Goal: Information Seeking & Learning: Compare options

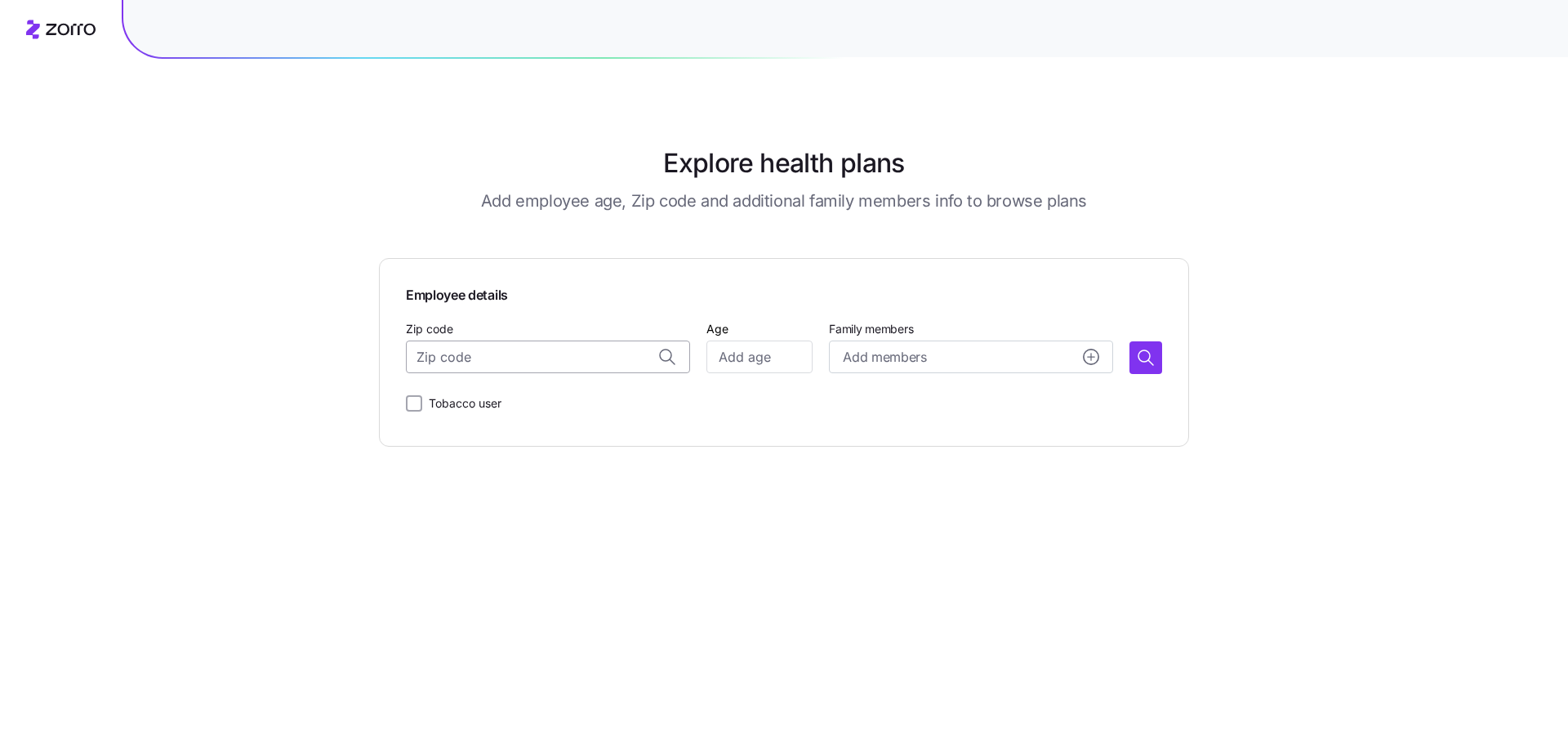
click at [474, 356] on input "Zip code" at bounding box center [548, 356] width 284 height 32
click at [532, 356] on input "Zip code" at bounding box center [548, 356] width 284 height 32
click at [586, 359] on input "Zip code" at bounding box center [548, 356] width 284 height 32
paste input "32804"
type input "32804"
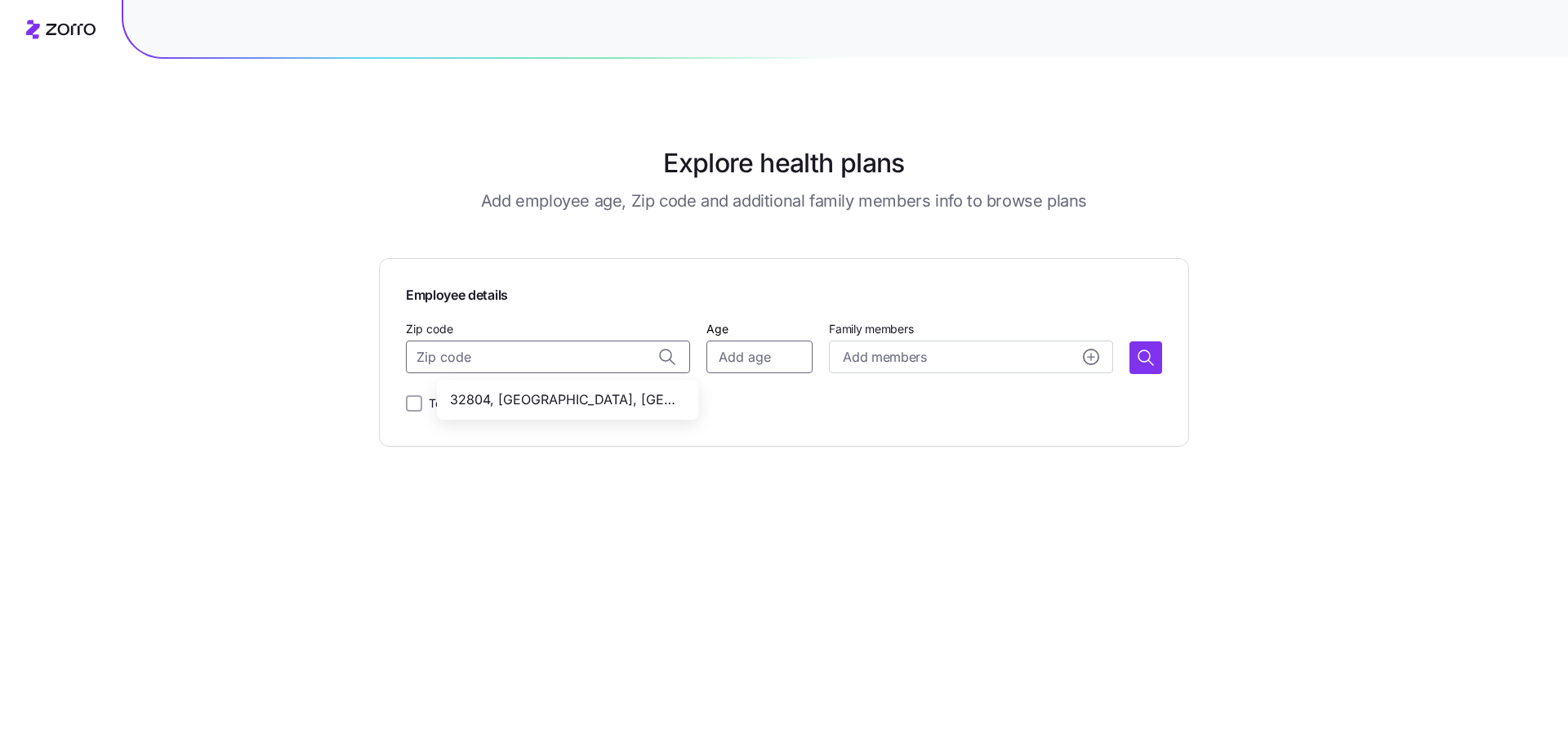
click at [773, 360] on input "Age" at bounding box center [759, 356] width 106 height 32
click at [739, 354] on input "Age" at bounding box center [759, 356] width 106 height 32
type input "29"
click at [1137, 355] on icon "button" at bounding box center [1146, 357] width 20 height 20
click at [593, 357] on input "Zip code" at bounding box center [548, 356] width 284 height 32
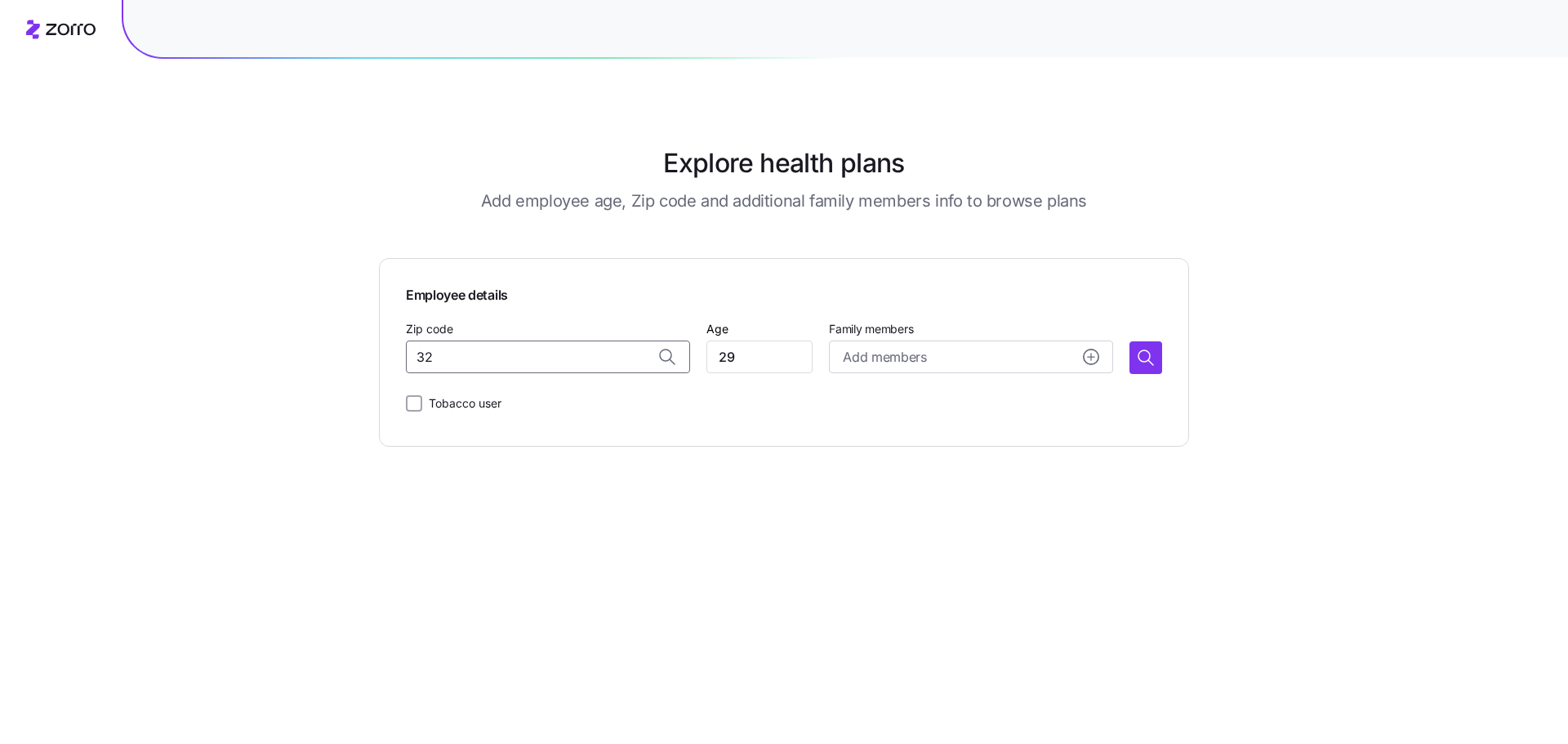
type input "3"
type input "32119"
type input "32"
click at [1144, 355] on icon "button" at bounding box center [1146, 357] width 20 height 20
click at [521, 360] on input "Zip code" at bounding box center [548, 356] width 284 height 32
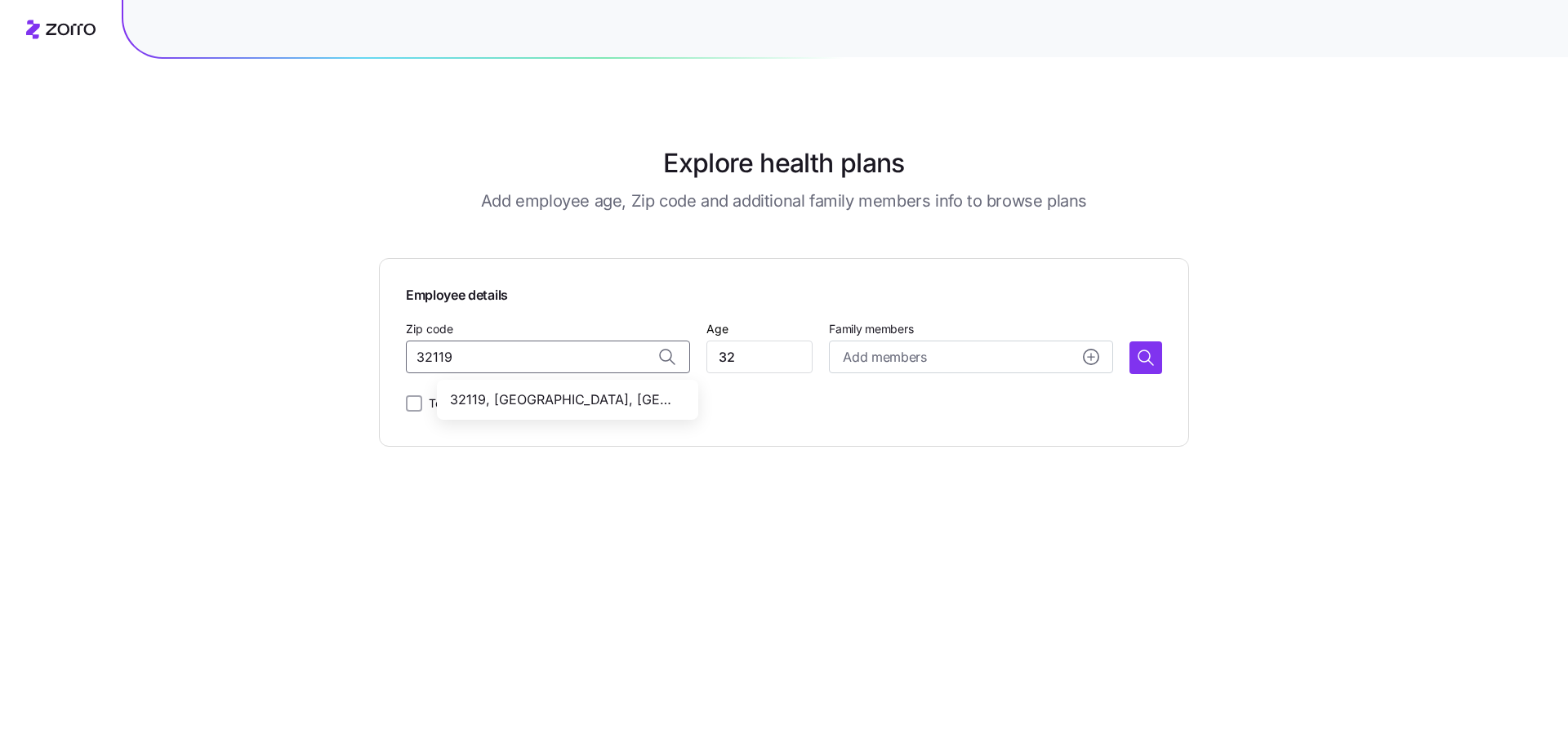
click at [510, 404] on span "32119, [GEOGRAPHIC_DATA], [GEOGRAPHIC_DATA]" at bounding box center [564, 399] width 229 height 20
type input "32119, [GEOGRAPHIC_DATA], [GEOGRAPHIC_DATA]"
click at [1145, 358] on icon "button" at bounding box center [1146, 357] width 20 height 20
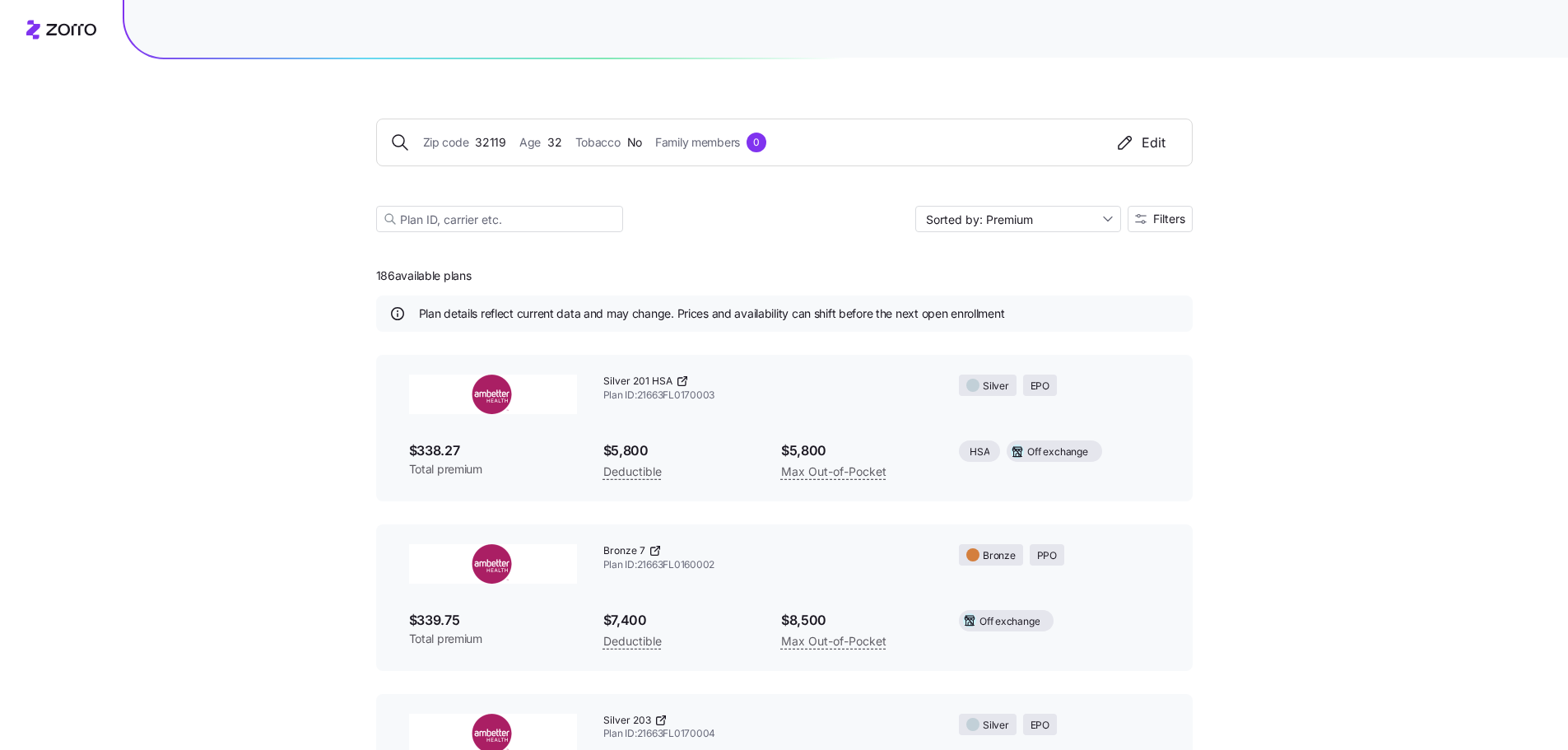
drag, startPoint x: 363, startPoint y: 275, endPoint x: 514, endPoint y: 265, distance: 151.3
click at [1181, 219] on span "Filters" at bounding box center [1168, 219] width 32 height 12
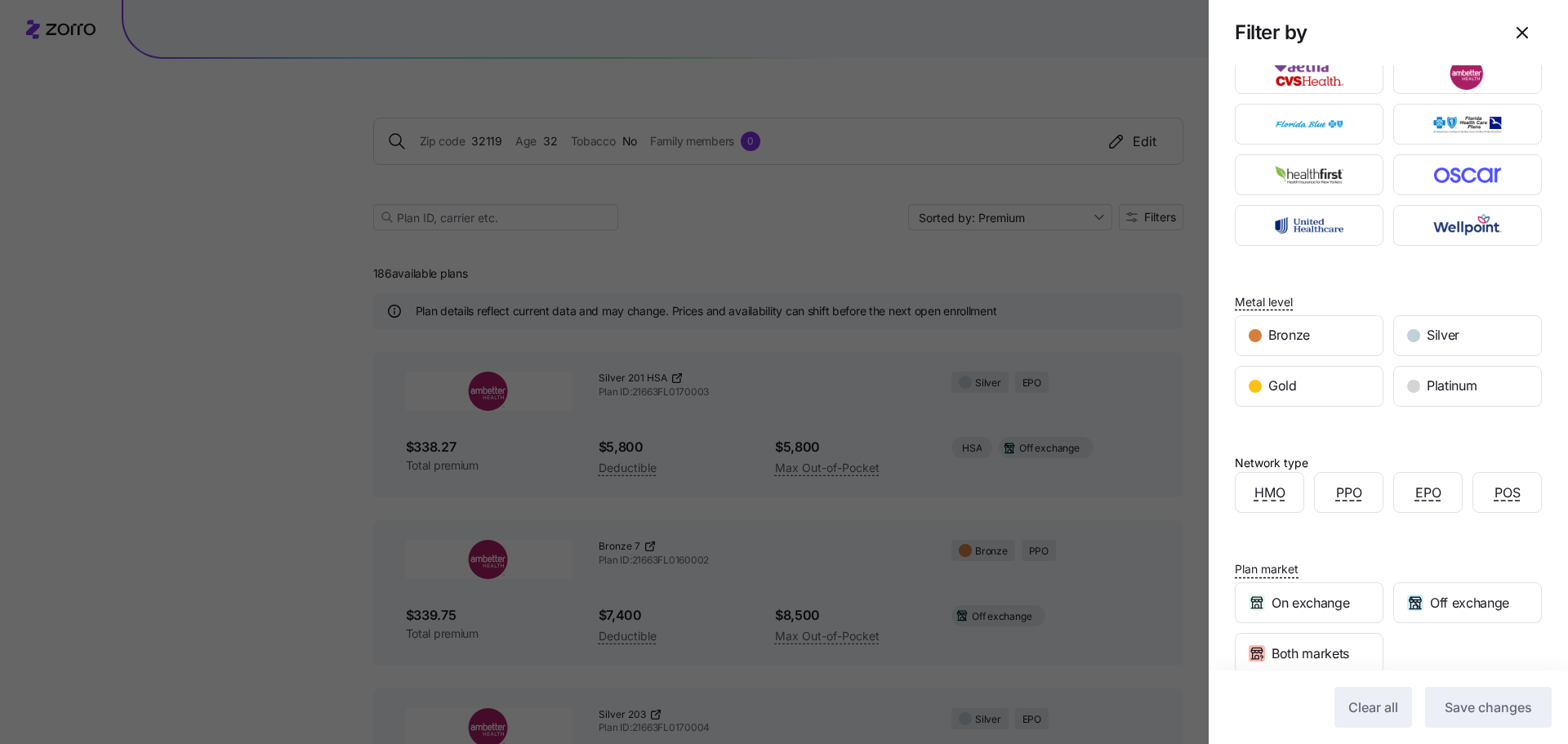
scroll to position [49, 0]
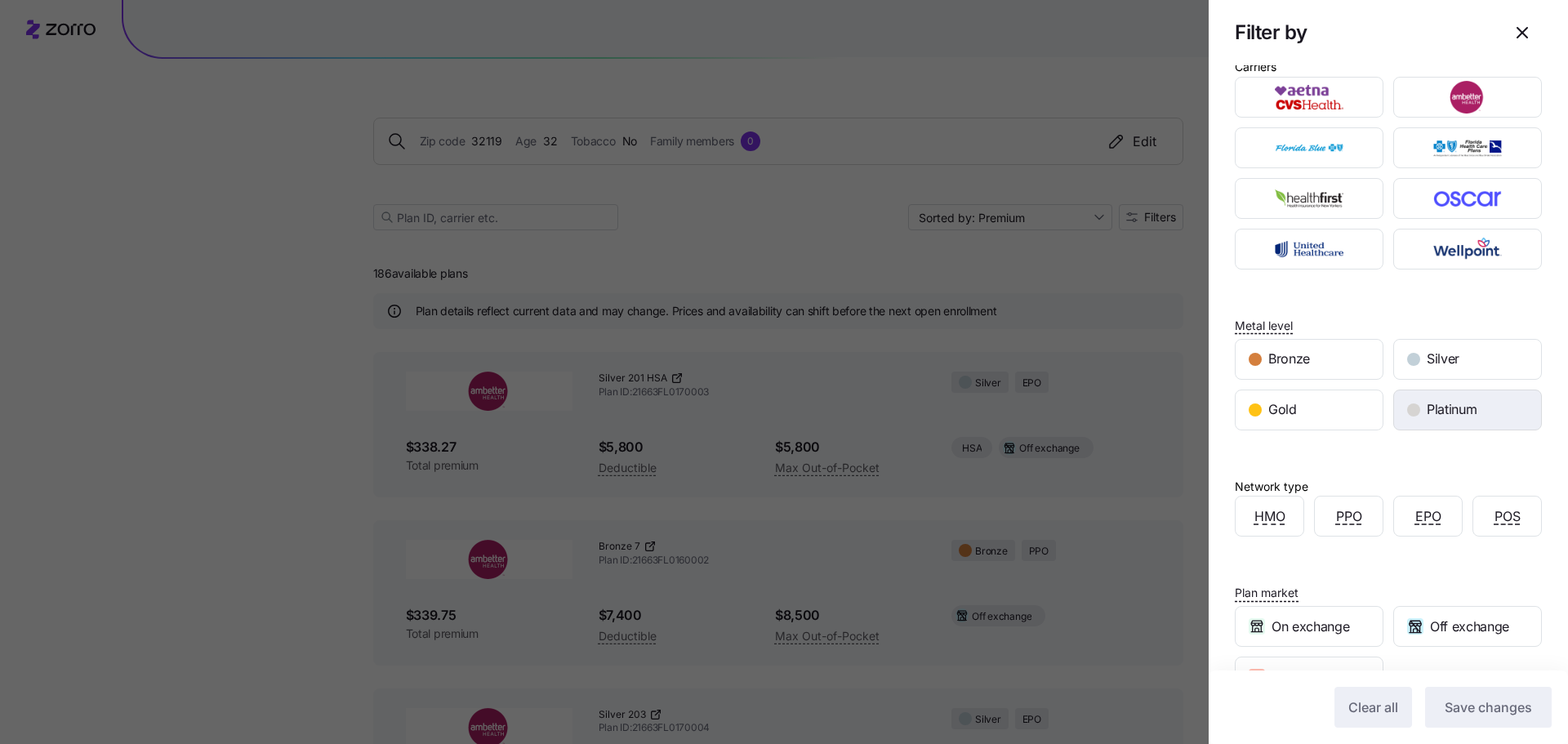
click at [1483, 413] on div "Platinum" at bounding box center [1468, 410] width 147 height 39
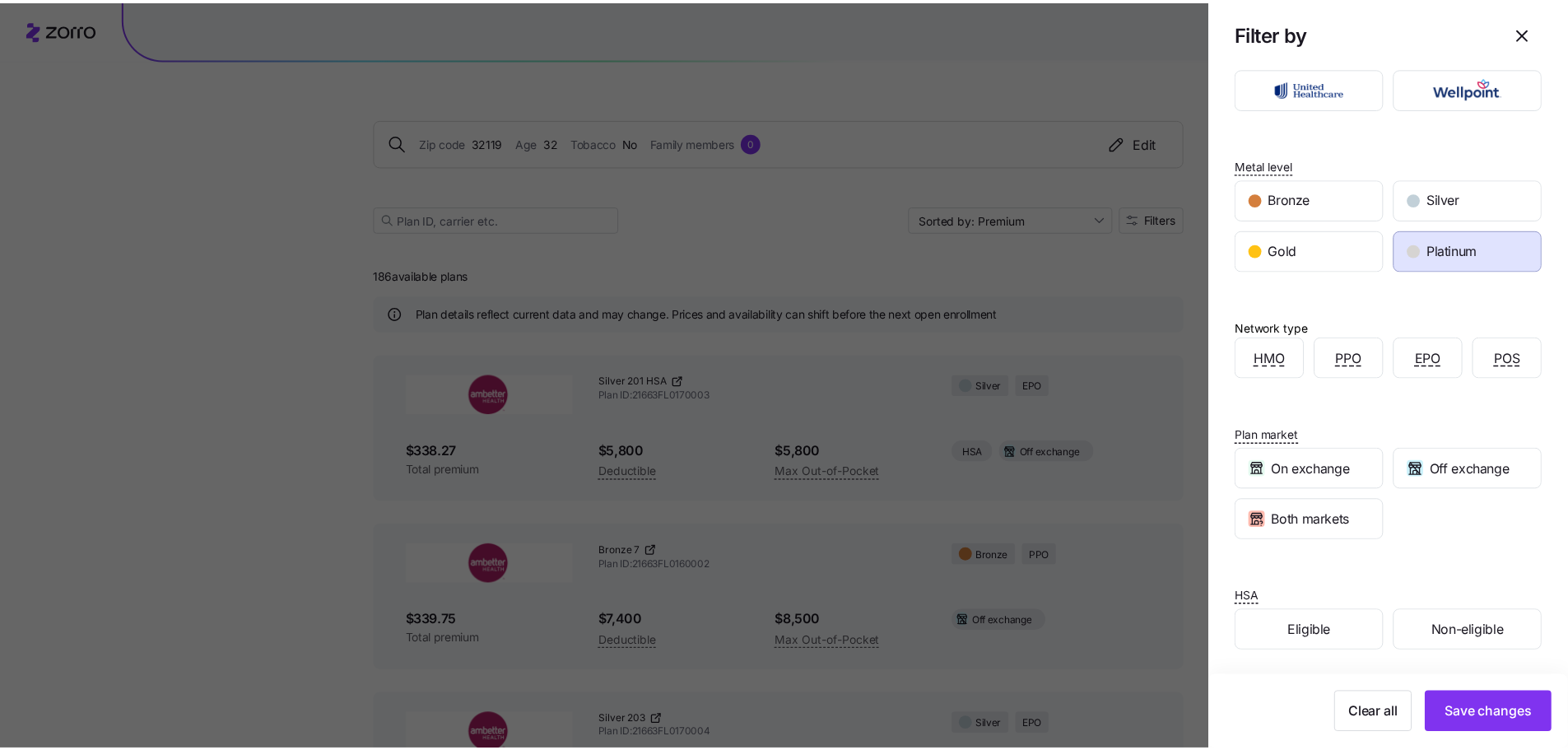
scroll to position [213, 0]
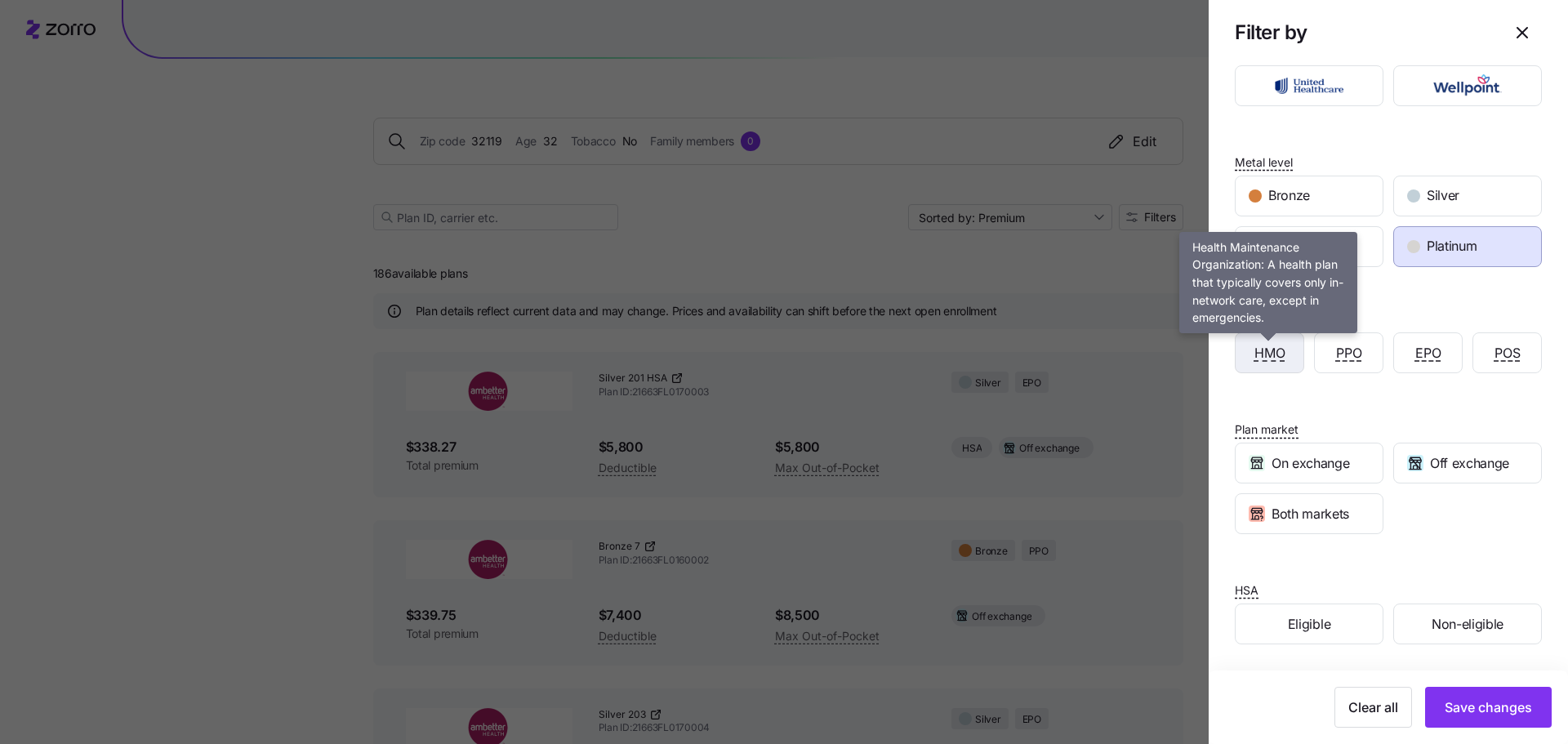
click at [1272, 361] on span "HMO" at bounding box center [1270, 352] width 31 height 20
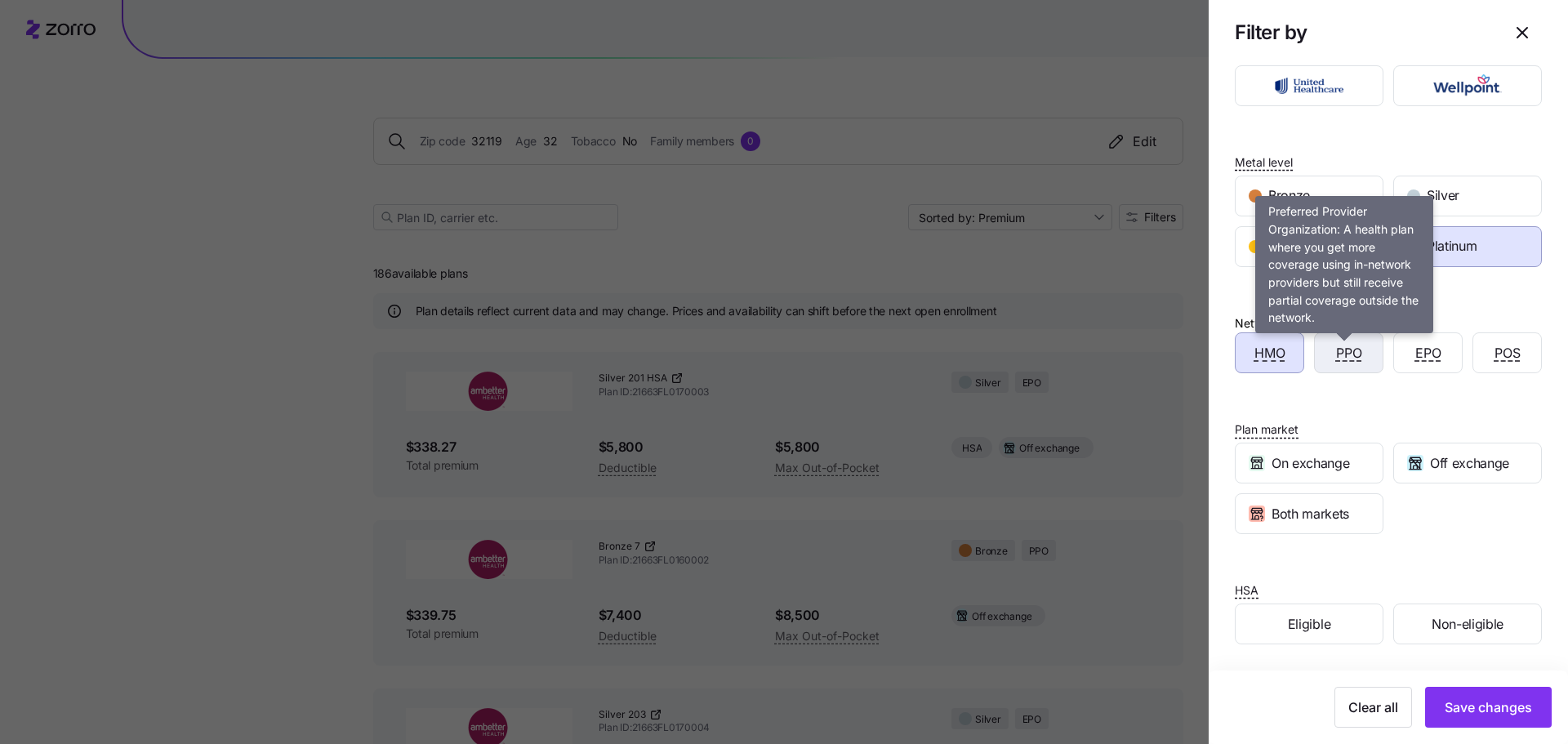
click at [1357, 357] on span "PPO" at bounding box center [1349, 352] width 26 height 20
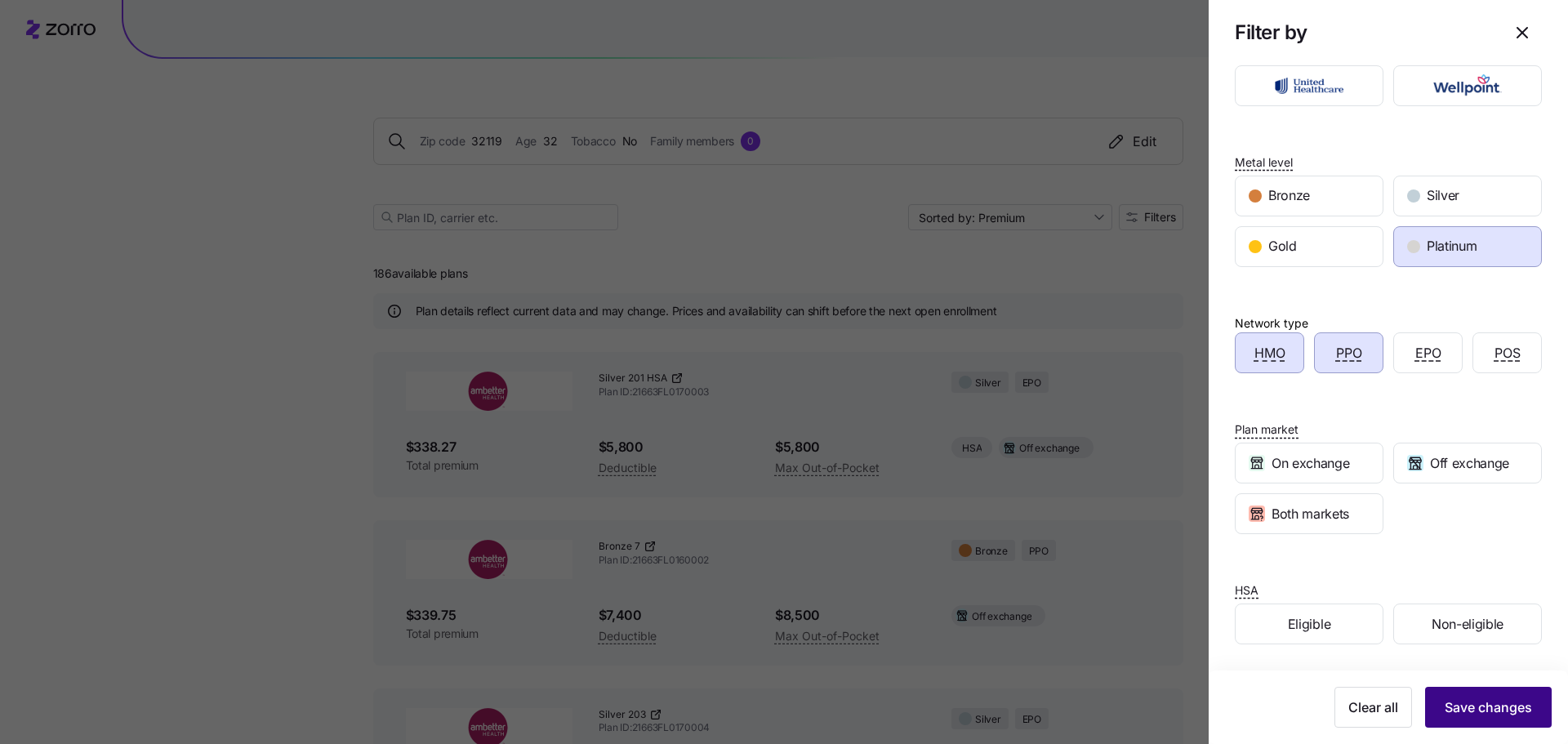
click at [1506, 722] on button "Save changes" at bounding box center [1488, 707] width 127 height 41
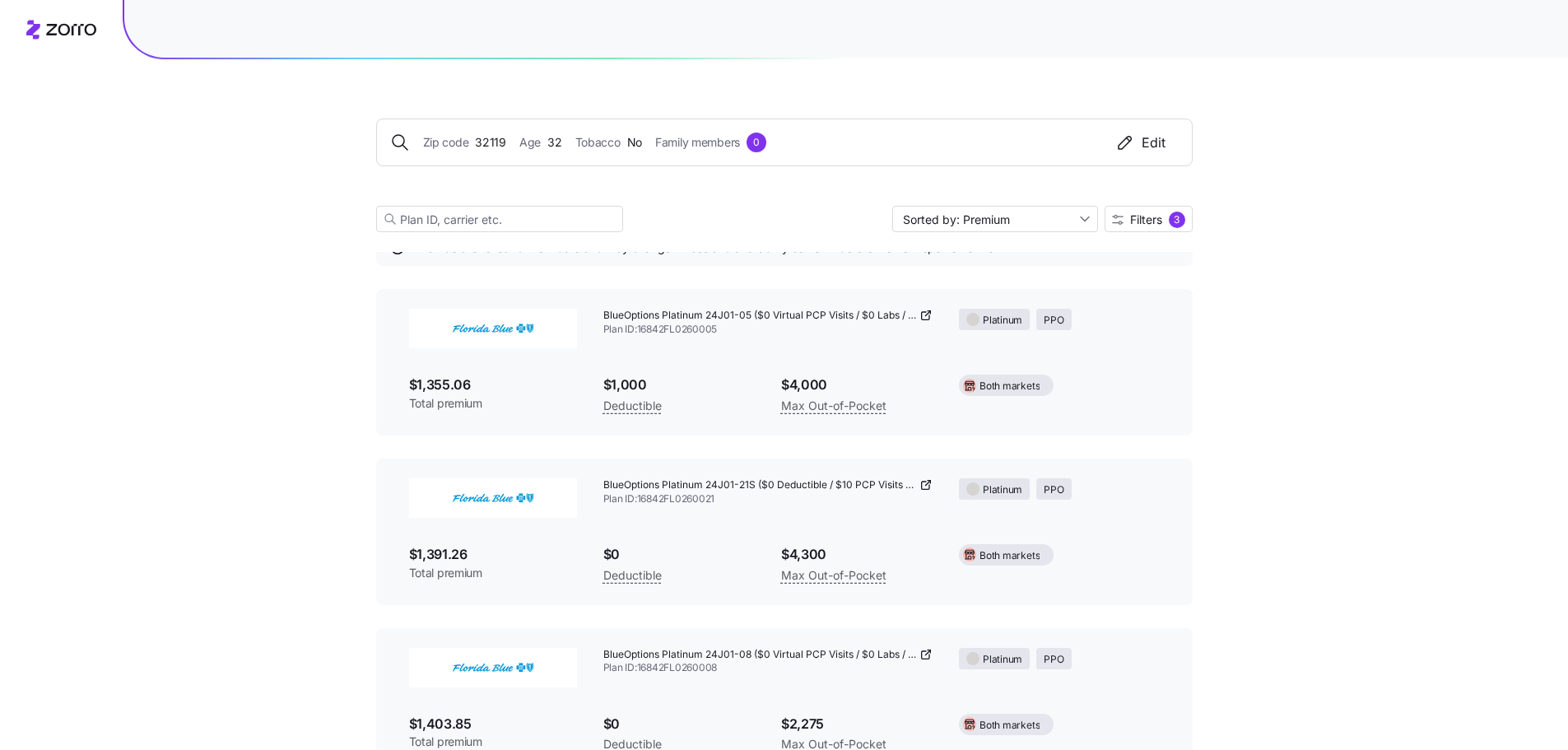
scroll to position [0, 0]
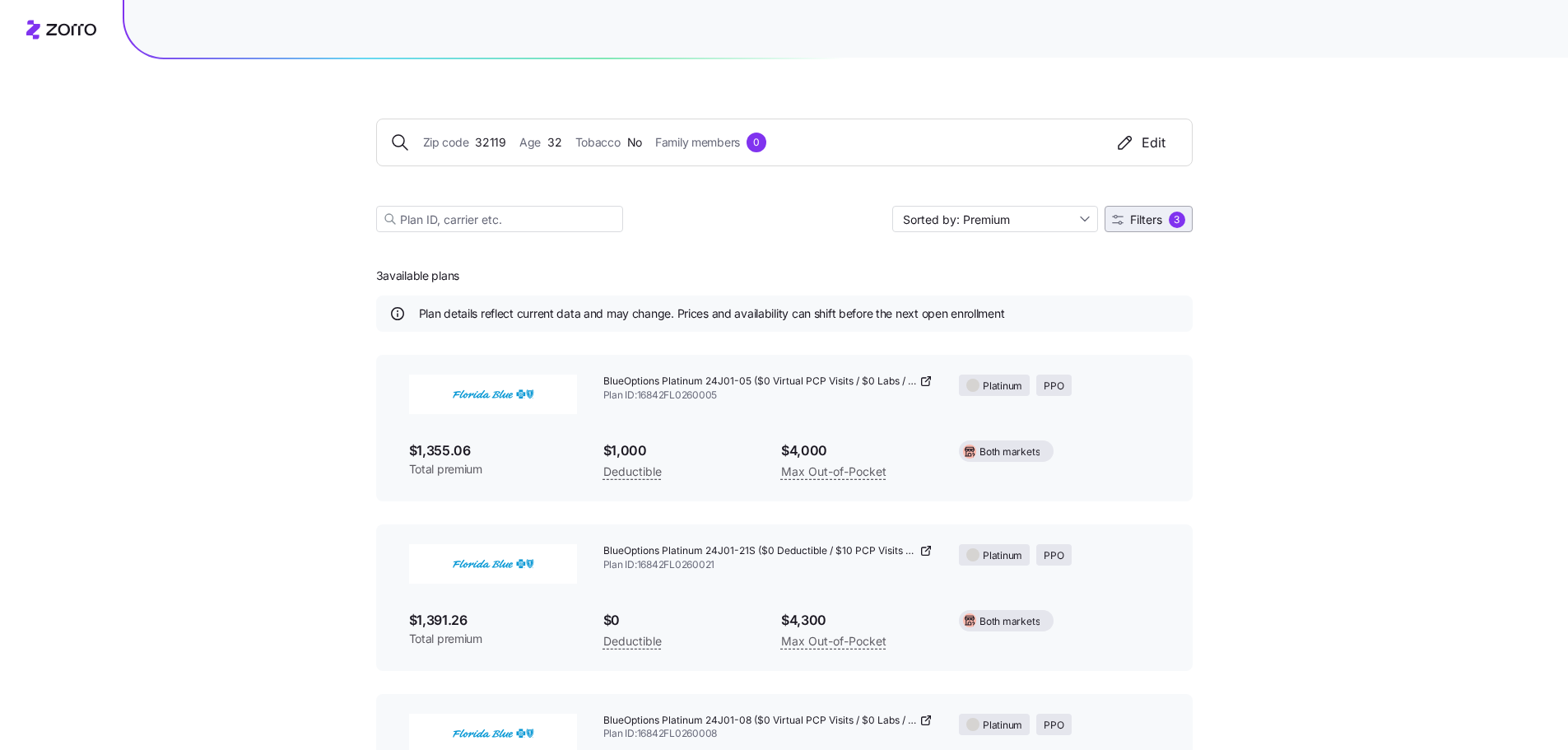
click at [1150, 215] on span "Filters" at bounding box center [1145, 220] width 32 height 12
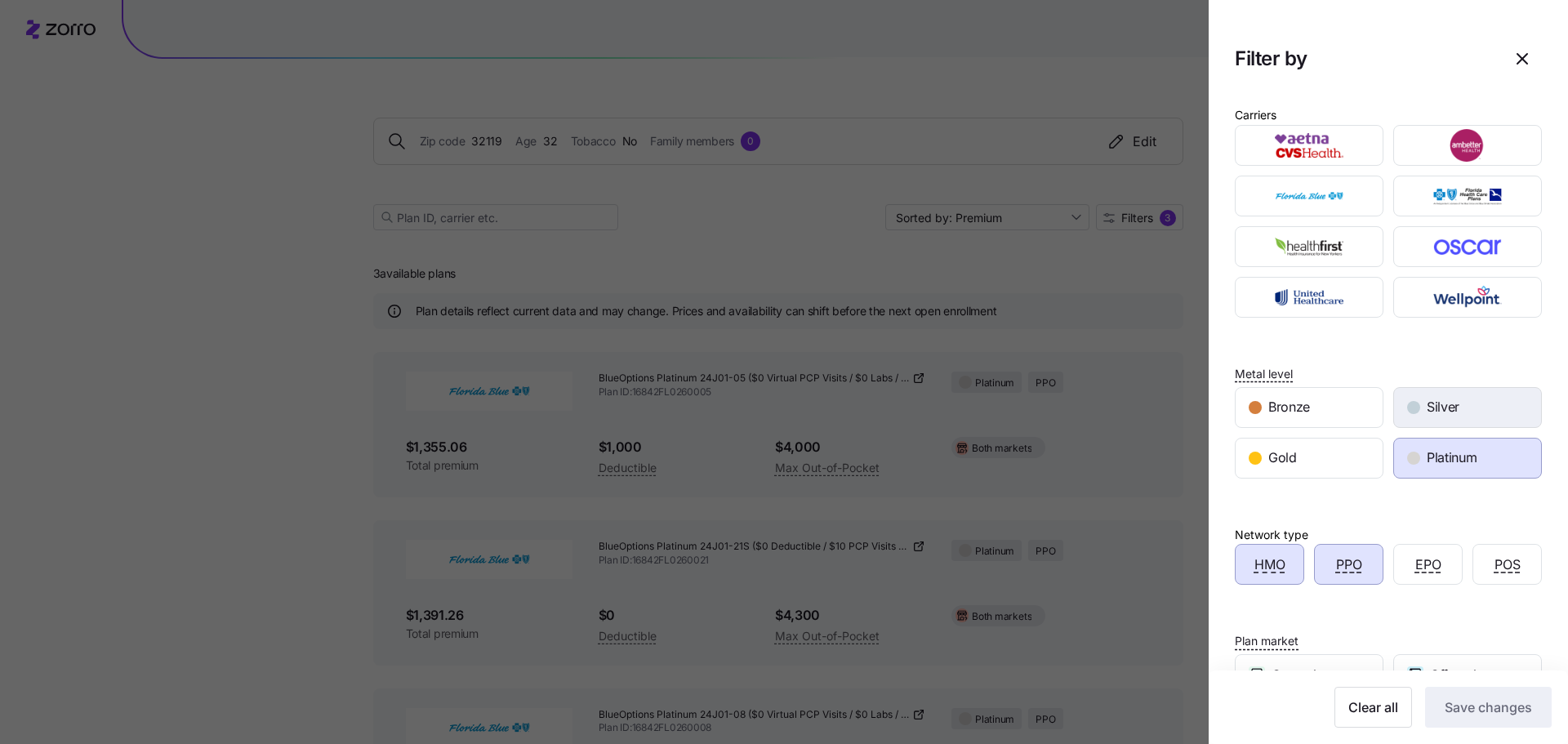
click at [1402, 399] on div "Silver" at bounding box center [1468, 407] width 147 height 39
click at [1427, 462] on span "Platinum" at bounding box center [1452, 457] width 50 height 20
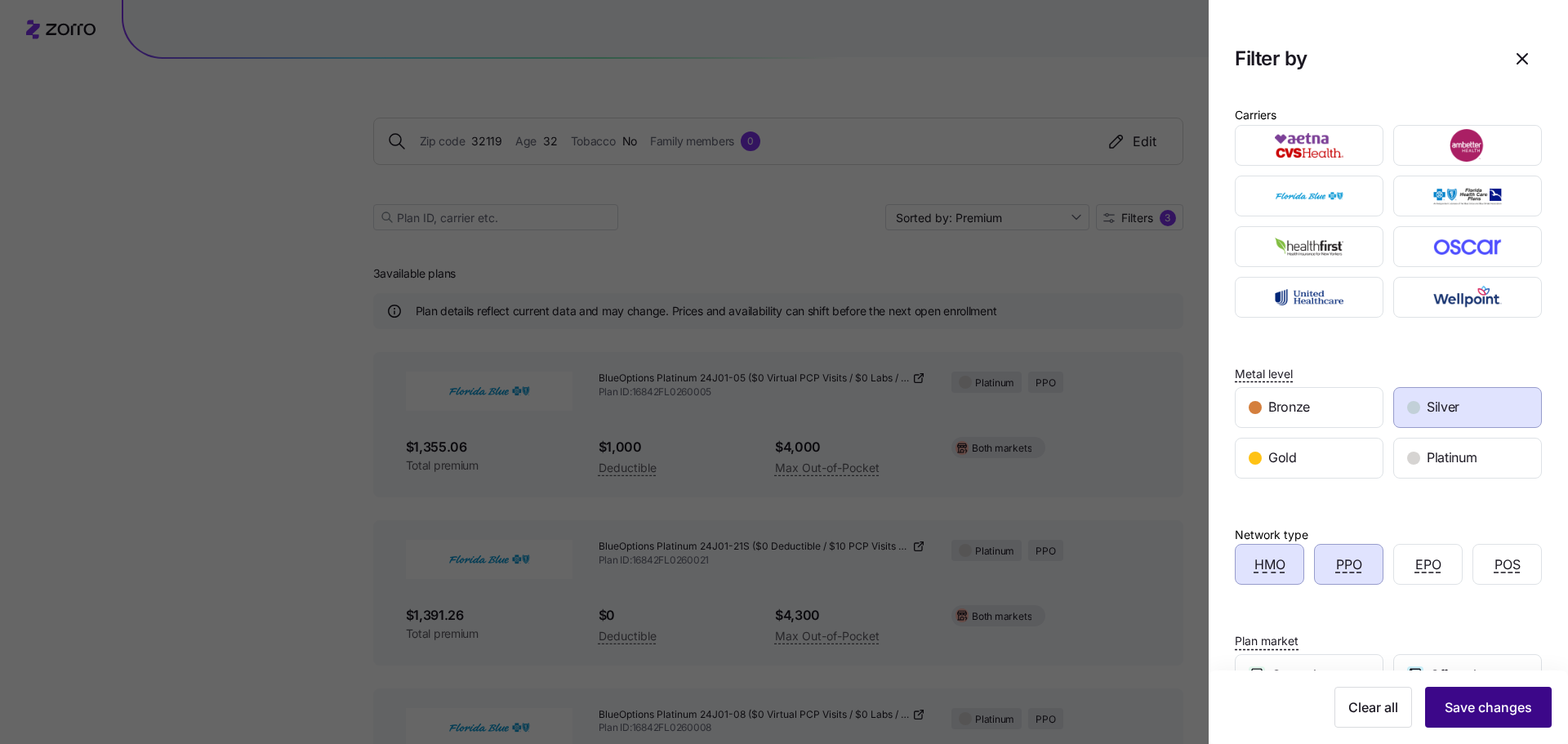
click at [1485, 716] on button "Save changes" at bounding box center [1488, 707] width 127 height 41
